Goal: Transaction & Acquisition: Purchase product/service

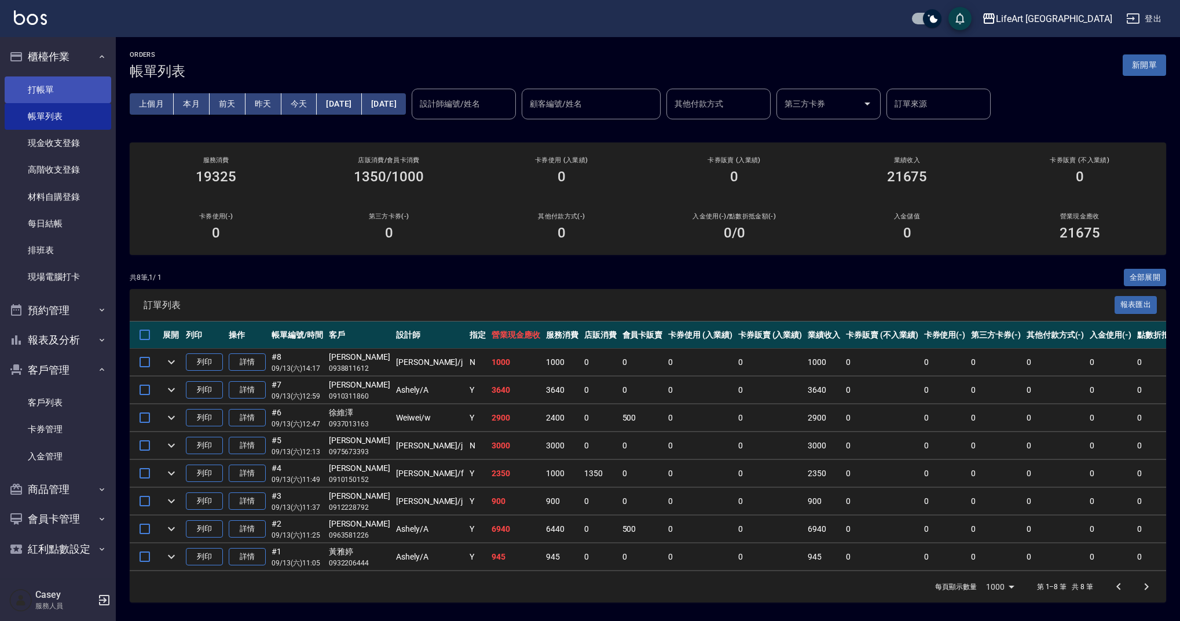
click at [30, 86] on link "打帳單" at bounding box center [58, 89] width 107 height 27
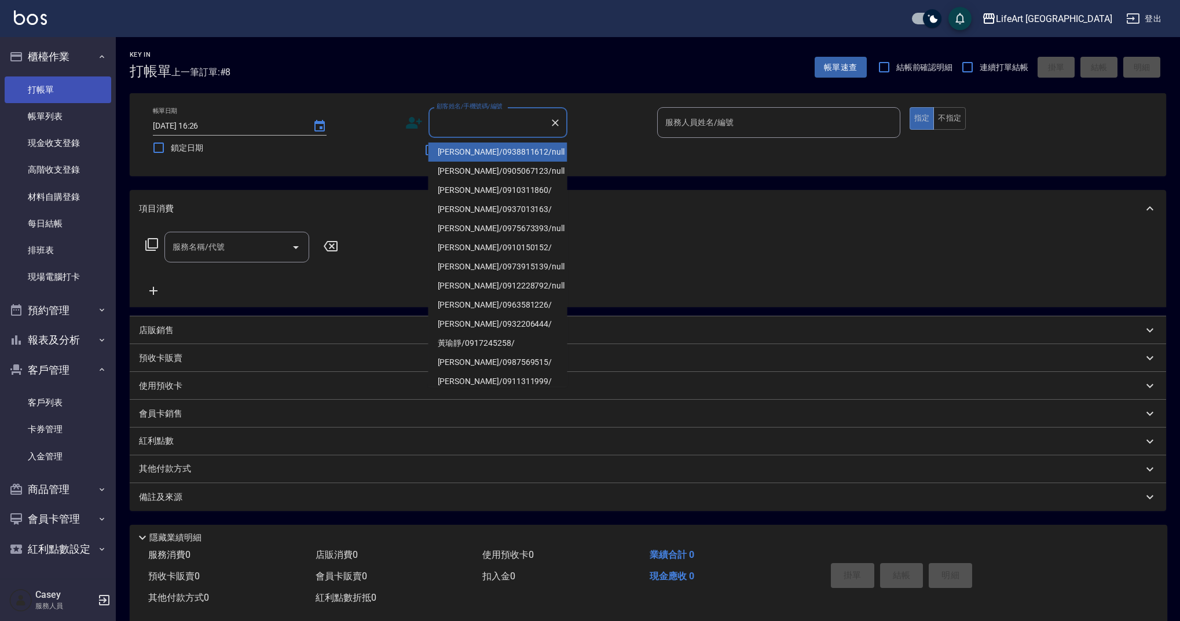
click at [477, 119] on input "顧客姓名/手機號碼/編號" at bounding box center [489, 122] width 111 height 20
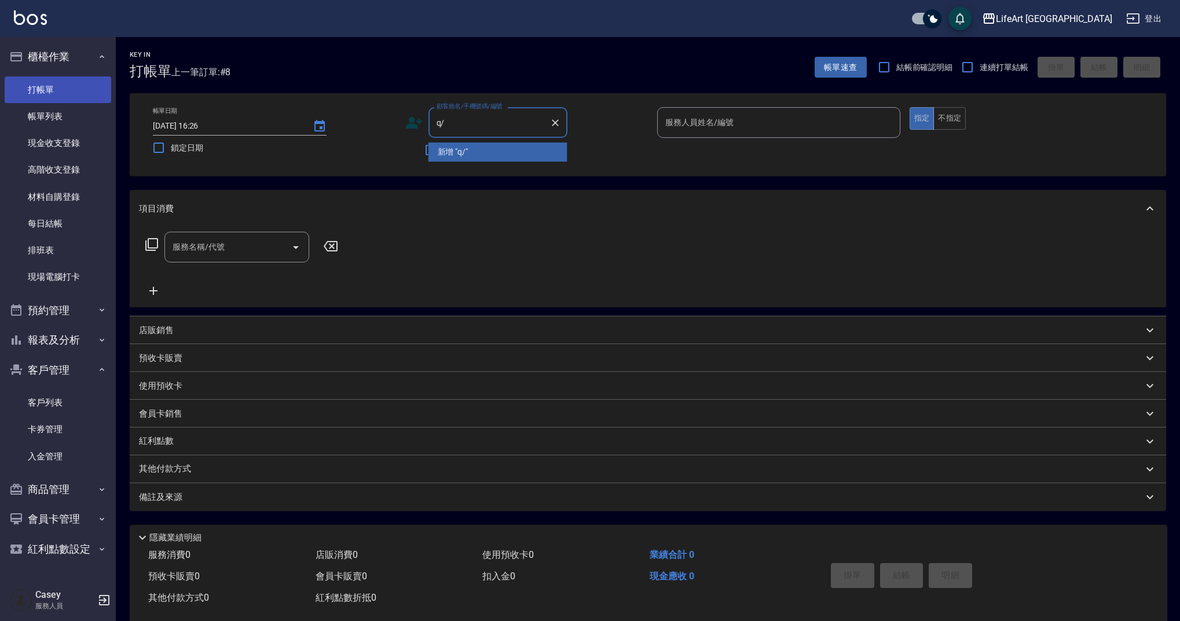
type input "q"
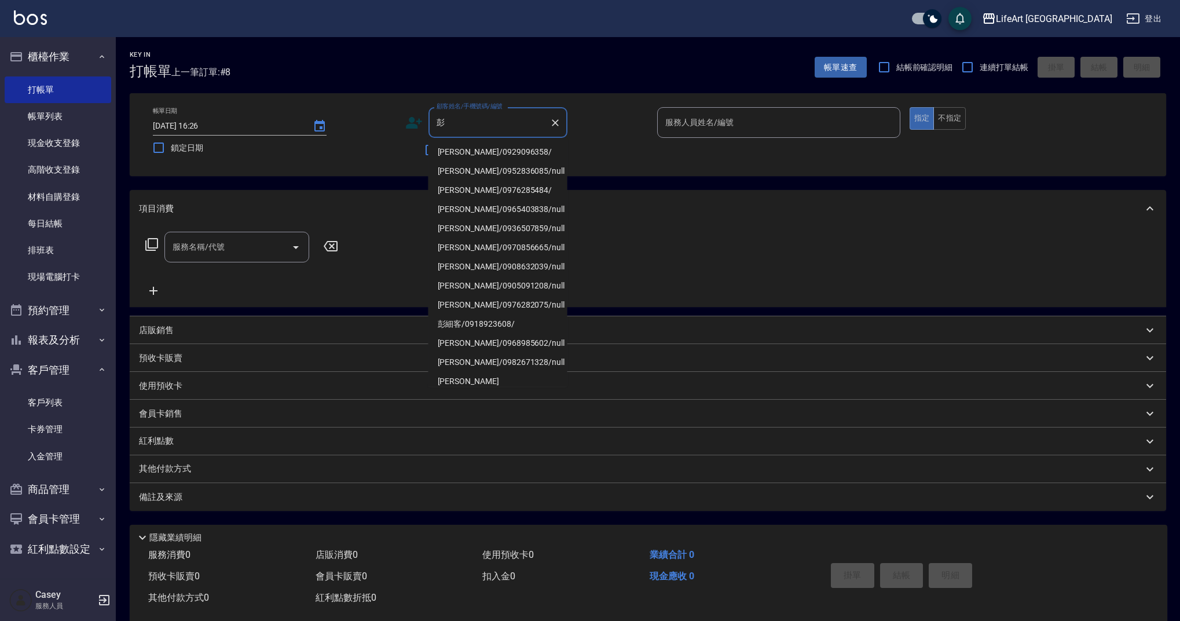
click at [488, 147] on li "[PERSON_NAME]/0929096358/" at bounding box center [497, 151] width 139 height 19
type input "[PERSON_NAME]/0929096358/"
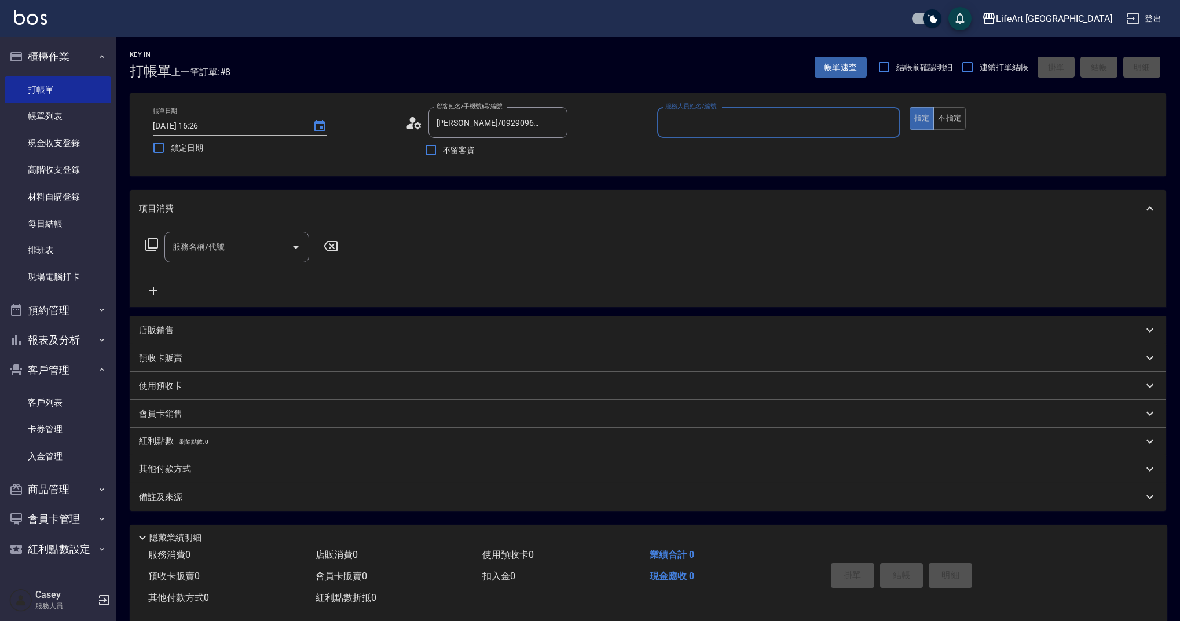
type input "Finney-f"
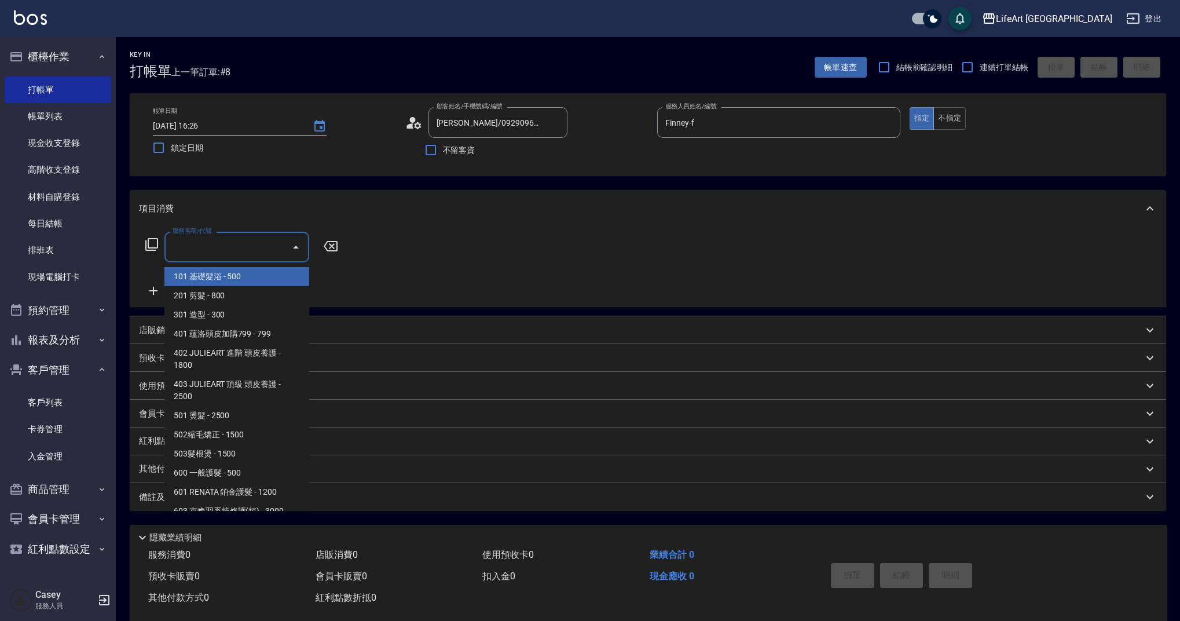
click at [222, 248] on input "服務名稱/代號" at bounding box center [228, 247] width 117 height 20
click at [230, 274] on span "101 基礎髮浴 - 500" at bounding box center [236, 276] width 145 height 19
type input "101 基礎髮浴 (101)"
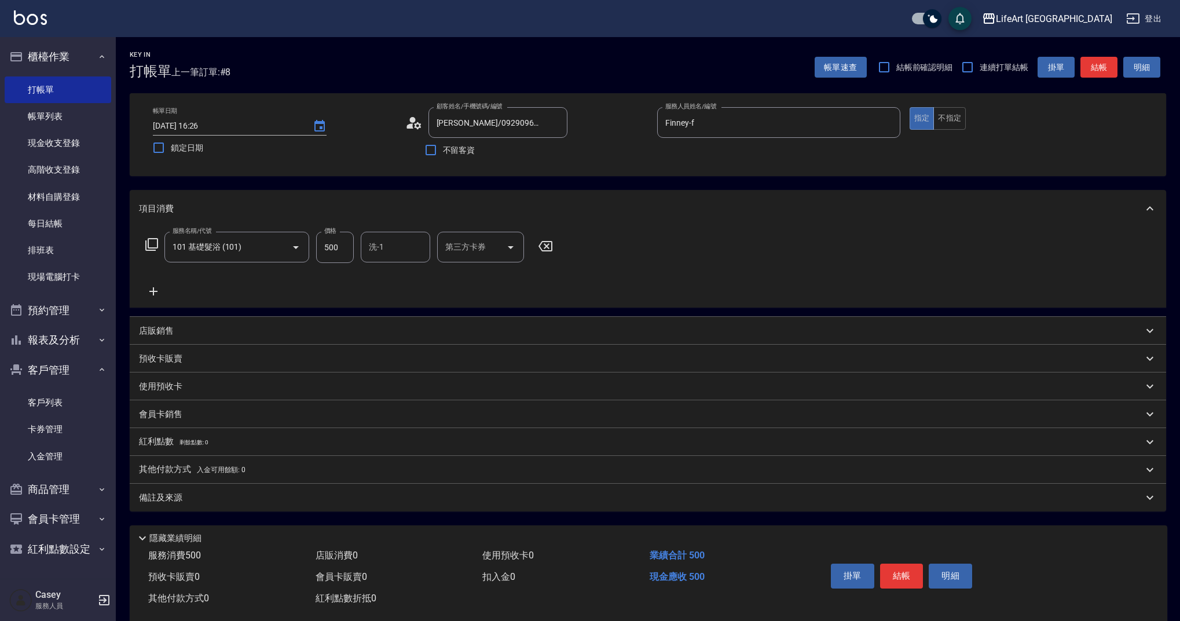
click at [374, 501] on div "備註及來源" at bounding box center [641, 498] width 1004 height 12
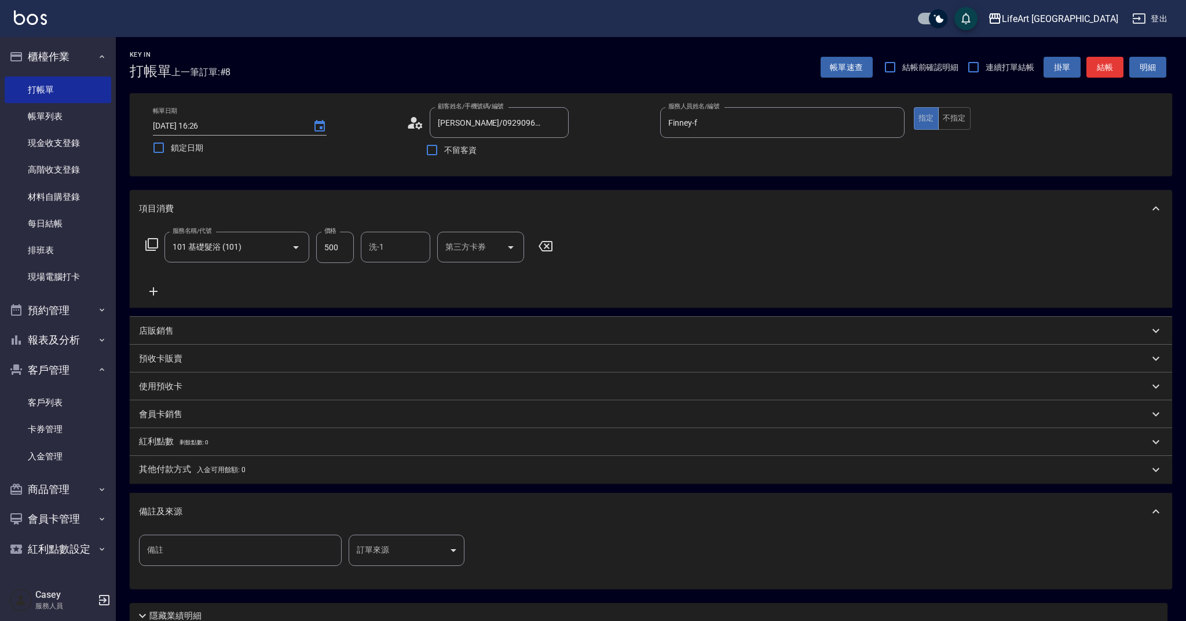
click at [427, 538] on body "LifeArt 蘆洲 登出 櫃檯作業 打帳單 帳單列表 現金收支登錄 高階收支登錄 材料自購登錄 每日結帳 排班表 現場電腦打卡 預約管理 預約管理 單日預約…" at bounding box center [593, 357] width 1186 height 715
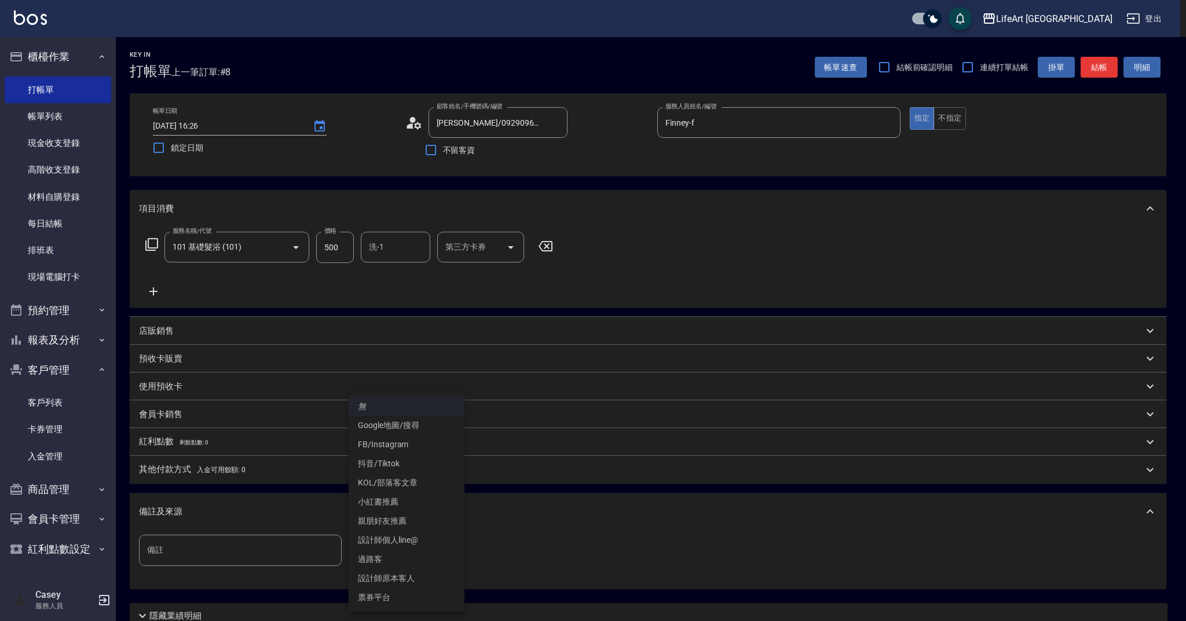
click at [411, 570] on li "設計師原本客人" at bounding box center [407, 578] width 116 height 19
type input "設計師原本客人"
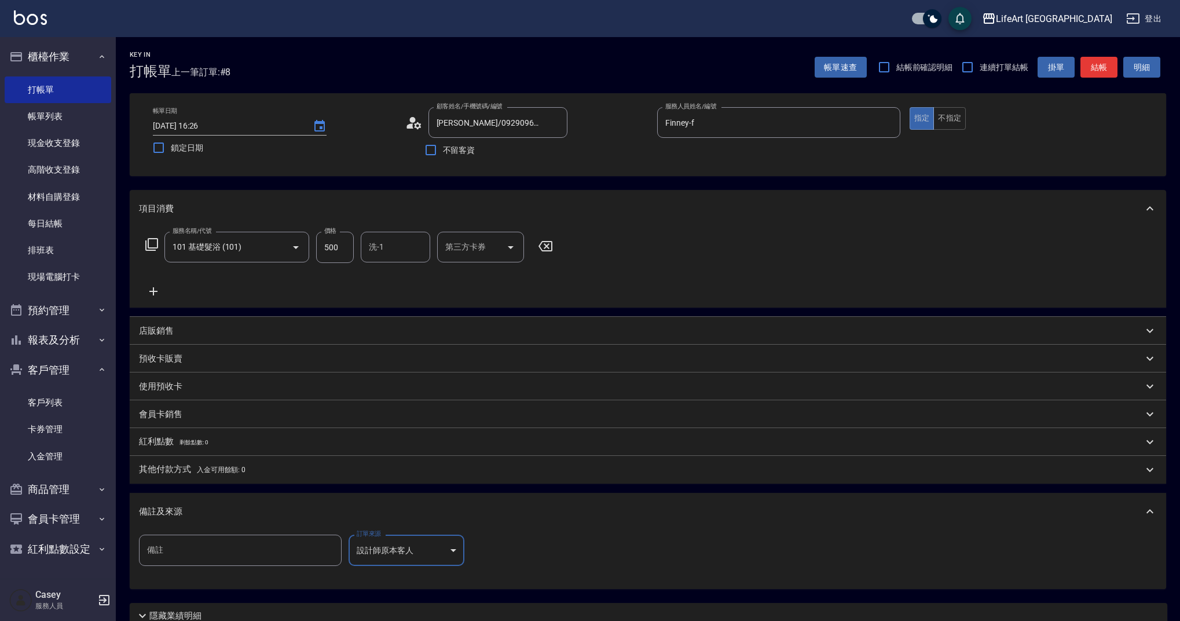
click at [420, 515] on div "備註及來源" at bounding box center [641, 511] width 1004 height 12
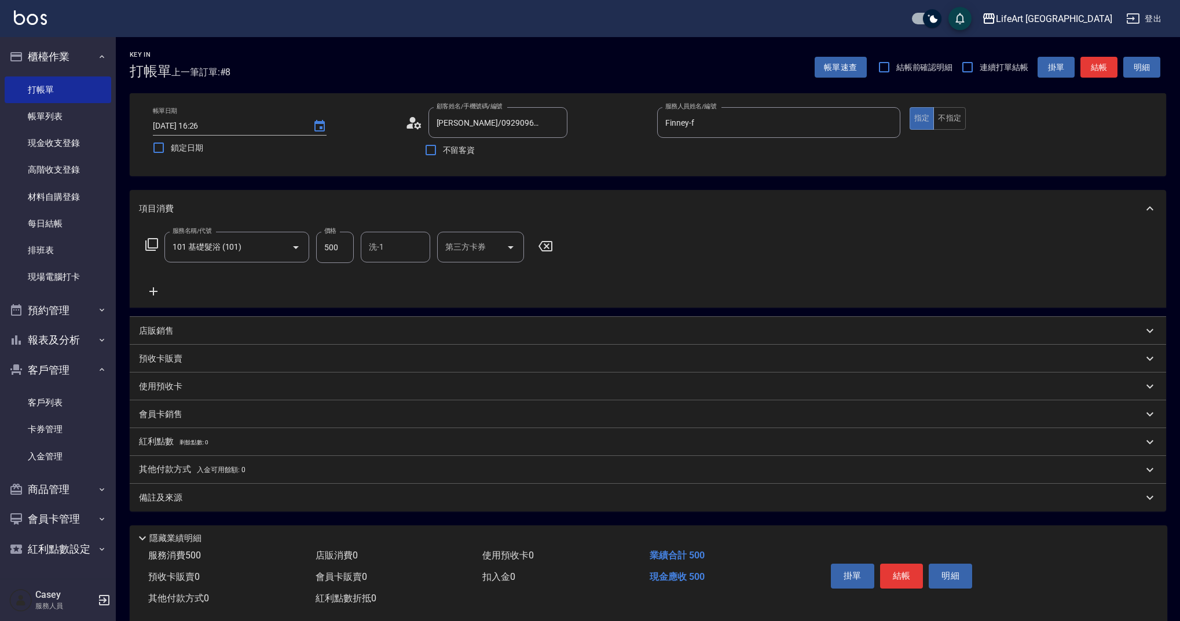
click at [896, 579] on button "結帳" at bounding box center [901, 575] width 43 height 24
